Goal: Navigation & Orientation: Understand site structure

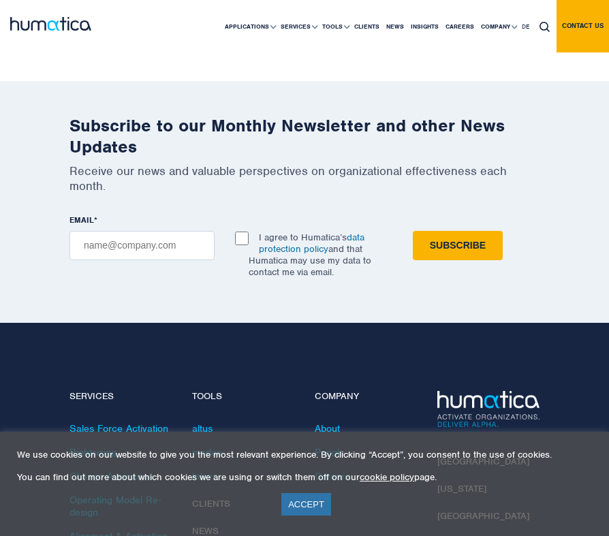
scroll to position [4867, 0]
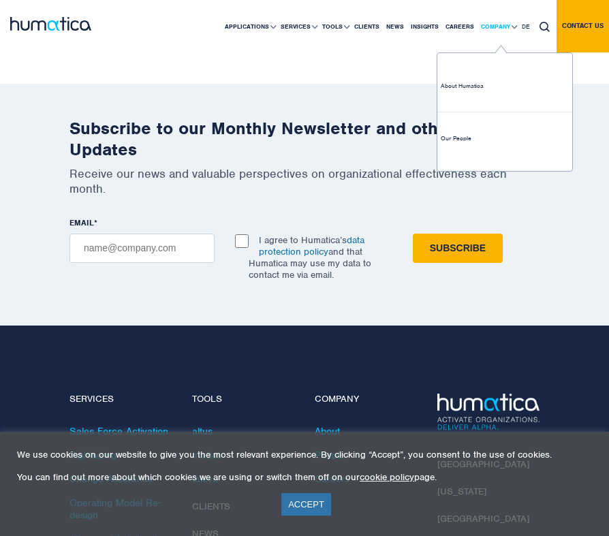
click at [493, 22] on link "Company" at bounding box center [497, 27] width 41 height 52
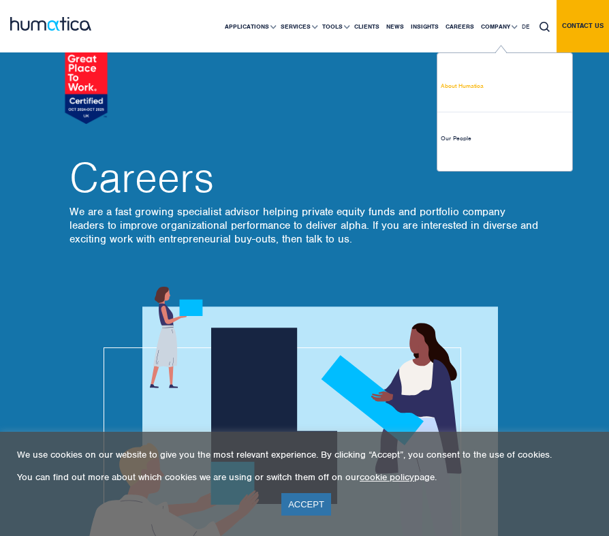
click at [479, 88] on link "About Humatica" at bounding box center [504, 86] width 135 height 52
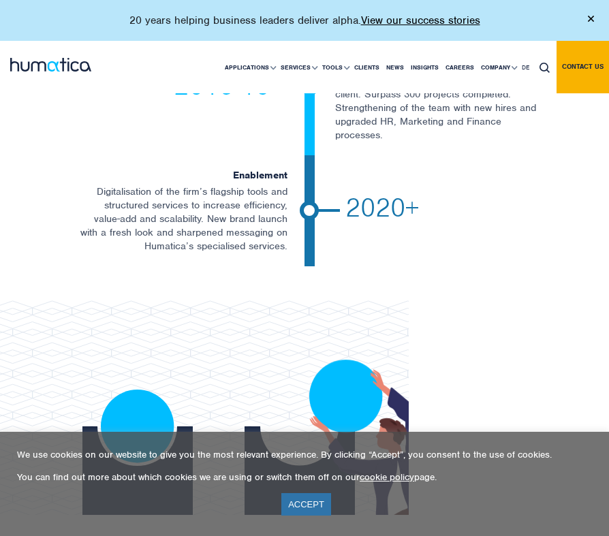
scroll to position [4018, 0]
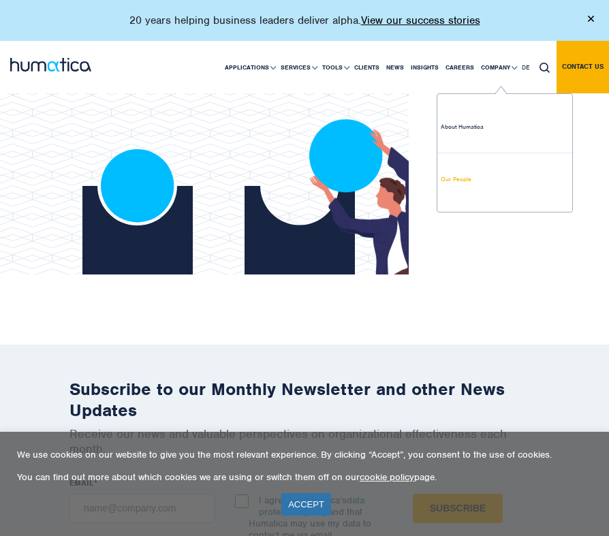
click at [481, 184] on link "Our People" at bounding box center [504, 179] width 135 height 52
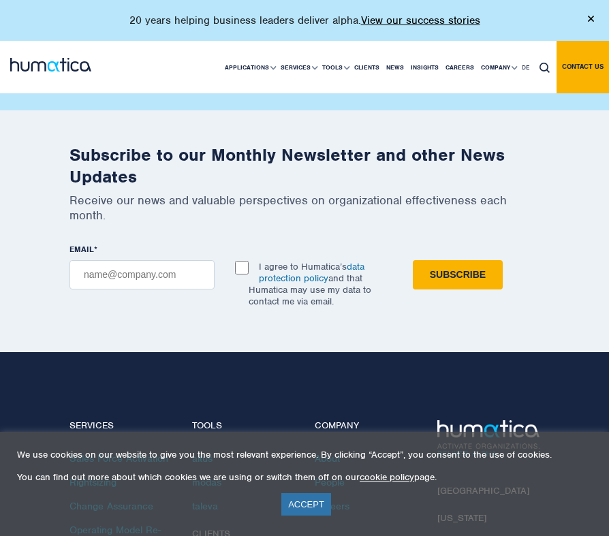
scroll to position [2877, 0]
